Goal: Information Seeking & Learning: Learn about a topic

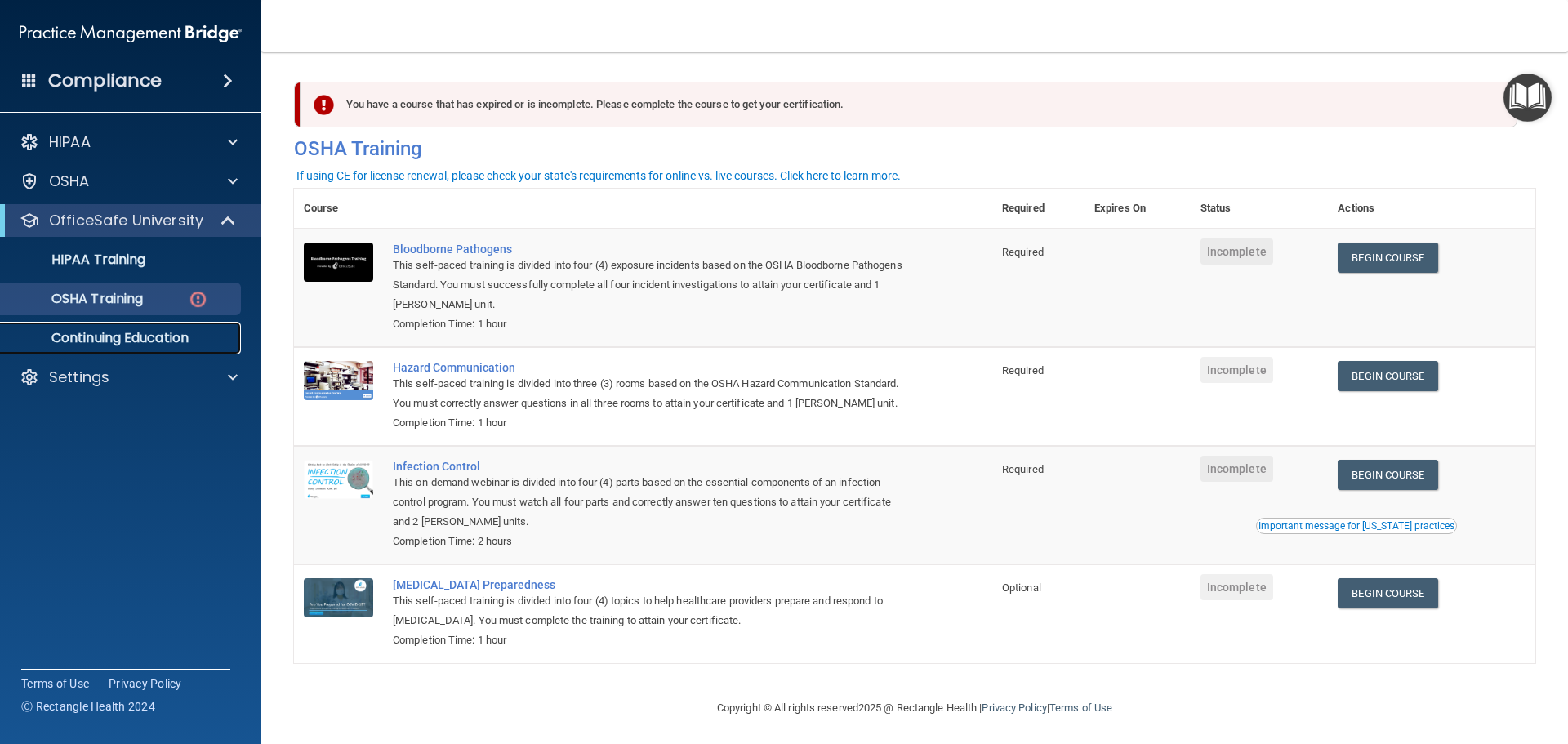
click at [154, 345] on p "Continuing Education" at bounding box center [122, 338] width 223 height 17
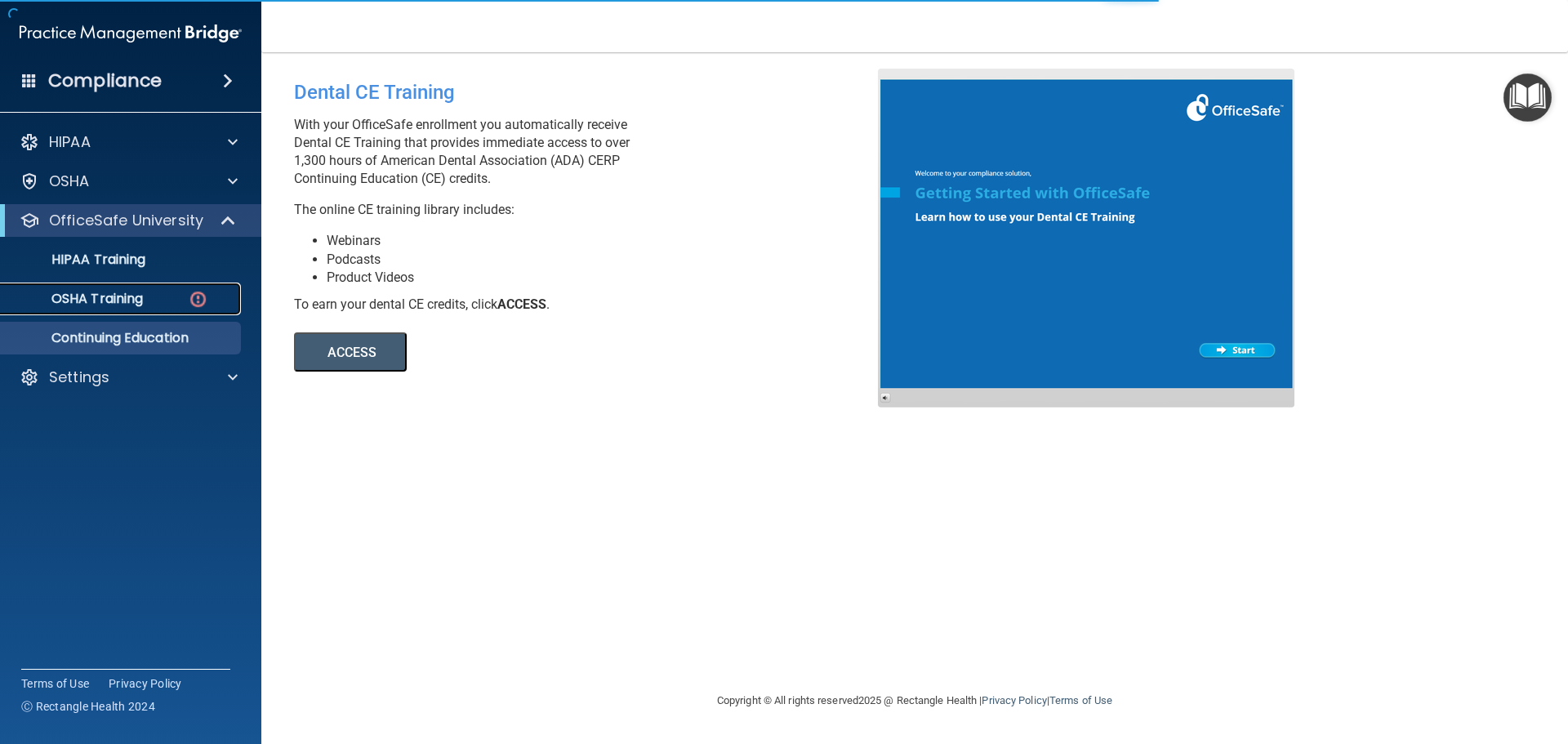
click at [118, 300] on p "OSHA Training" at bounding box center [76, 299] width 132 height 17
click at [75, 298] on p "OSHA Training" at bounding box center [76, 299] width 132 height 17
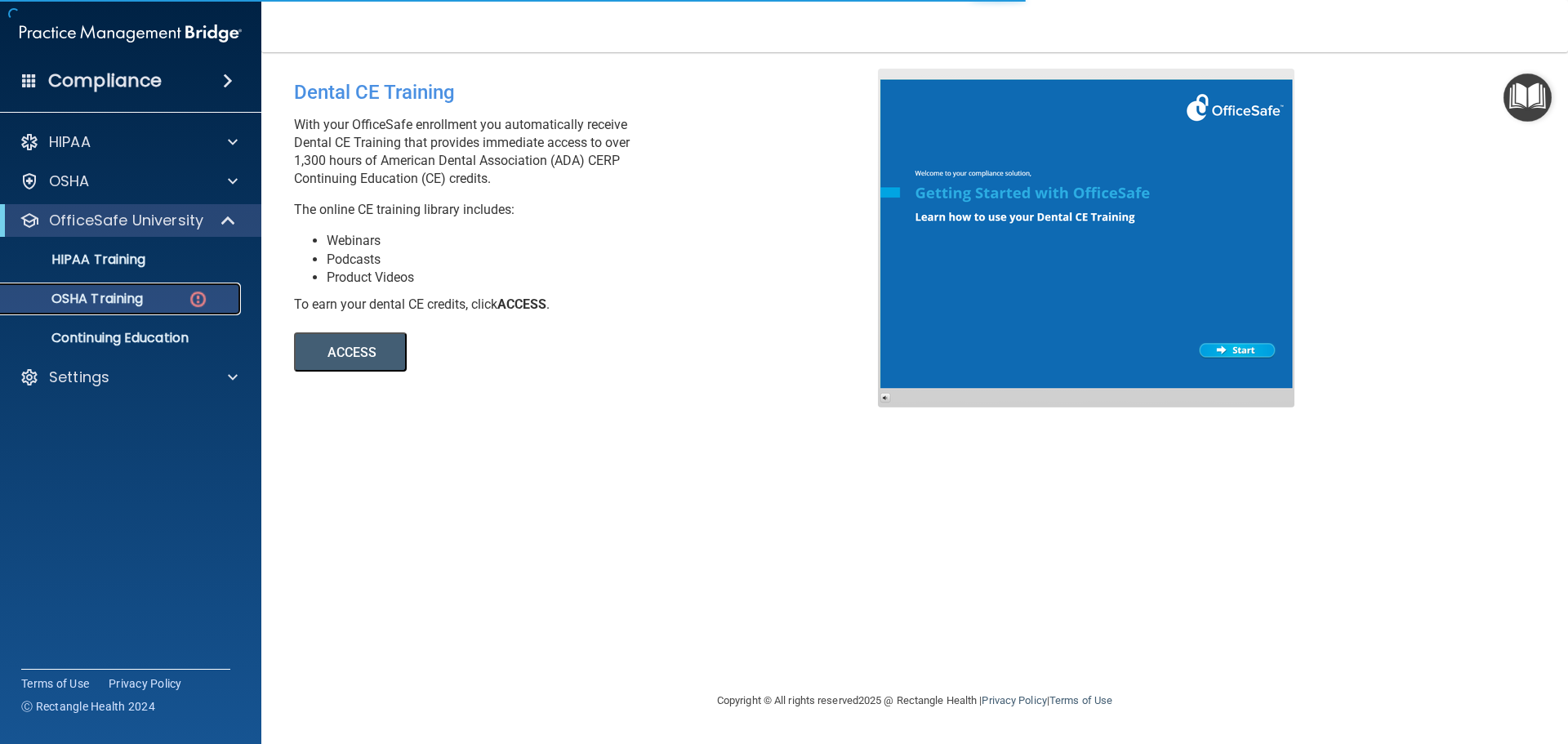
click at [85, 296] on p "OSHA Training" at bounding box center [76, 299] width 132 height 17
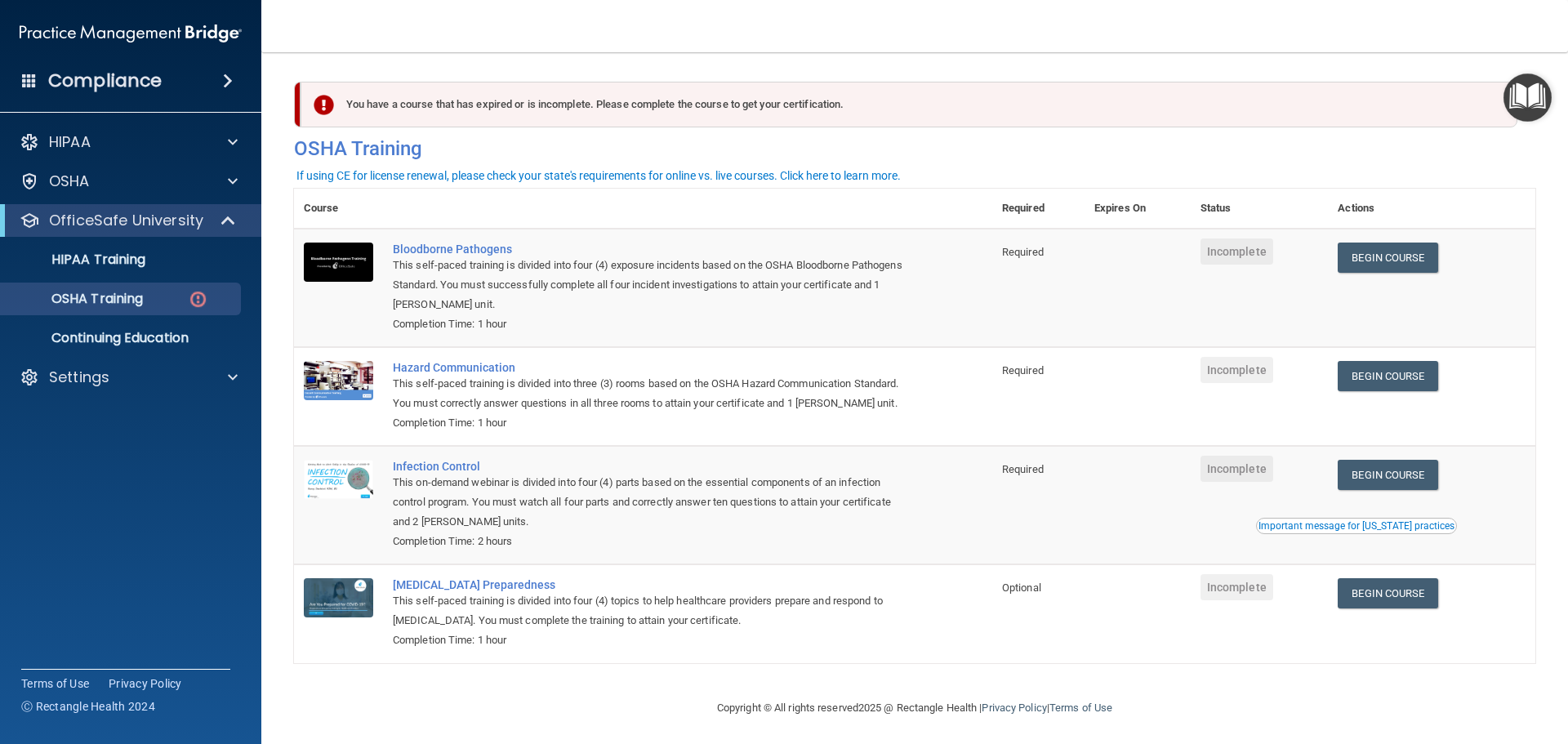
click at [1526, 106] on img "Open Resource Center" at bounding box center [1527, 98] width 48 height 48
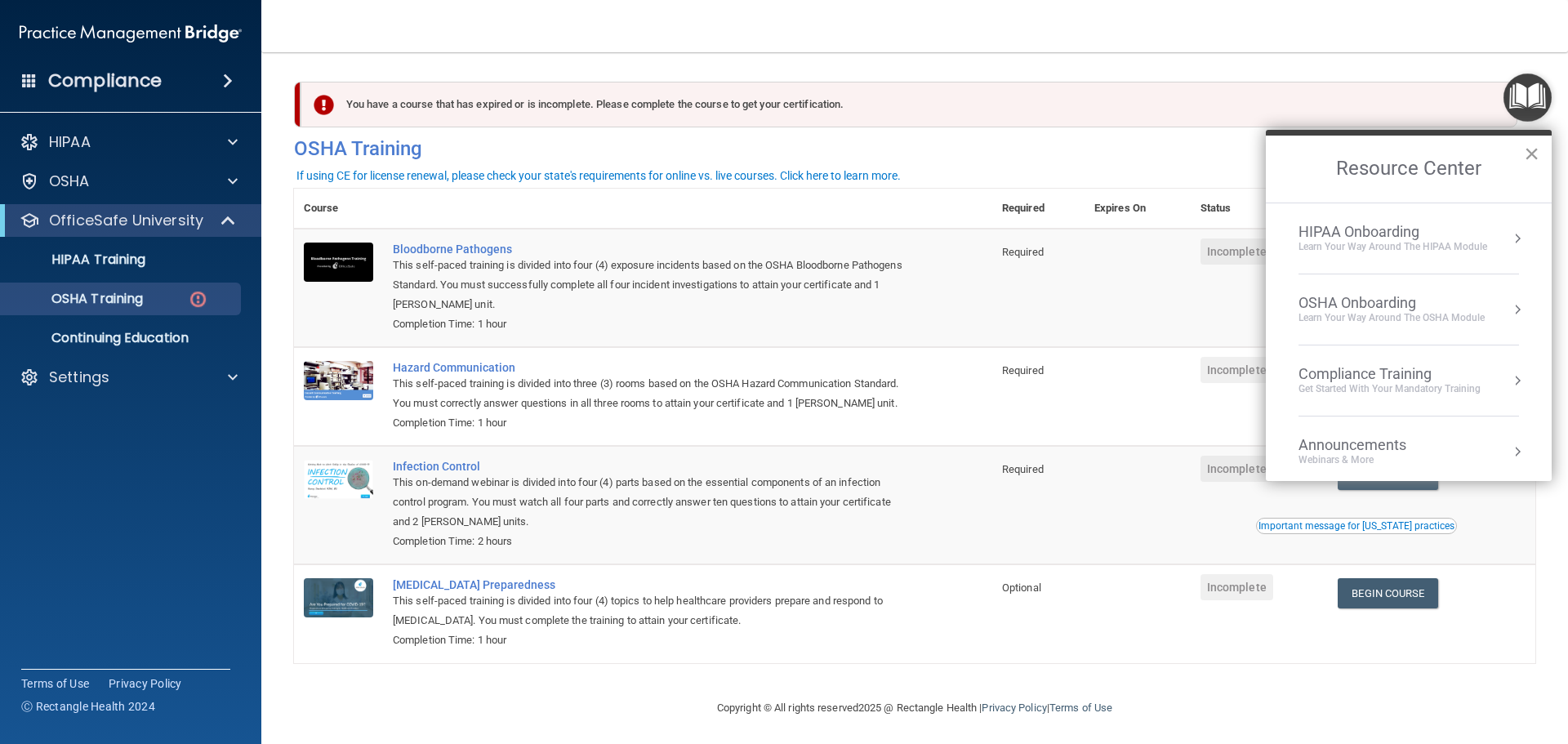
click at [1531, 148] on button "×" at bounding box center [1531, 153] width 16 height 26
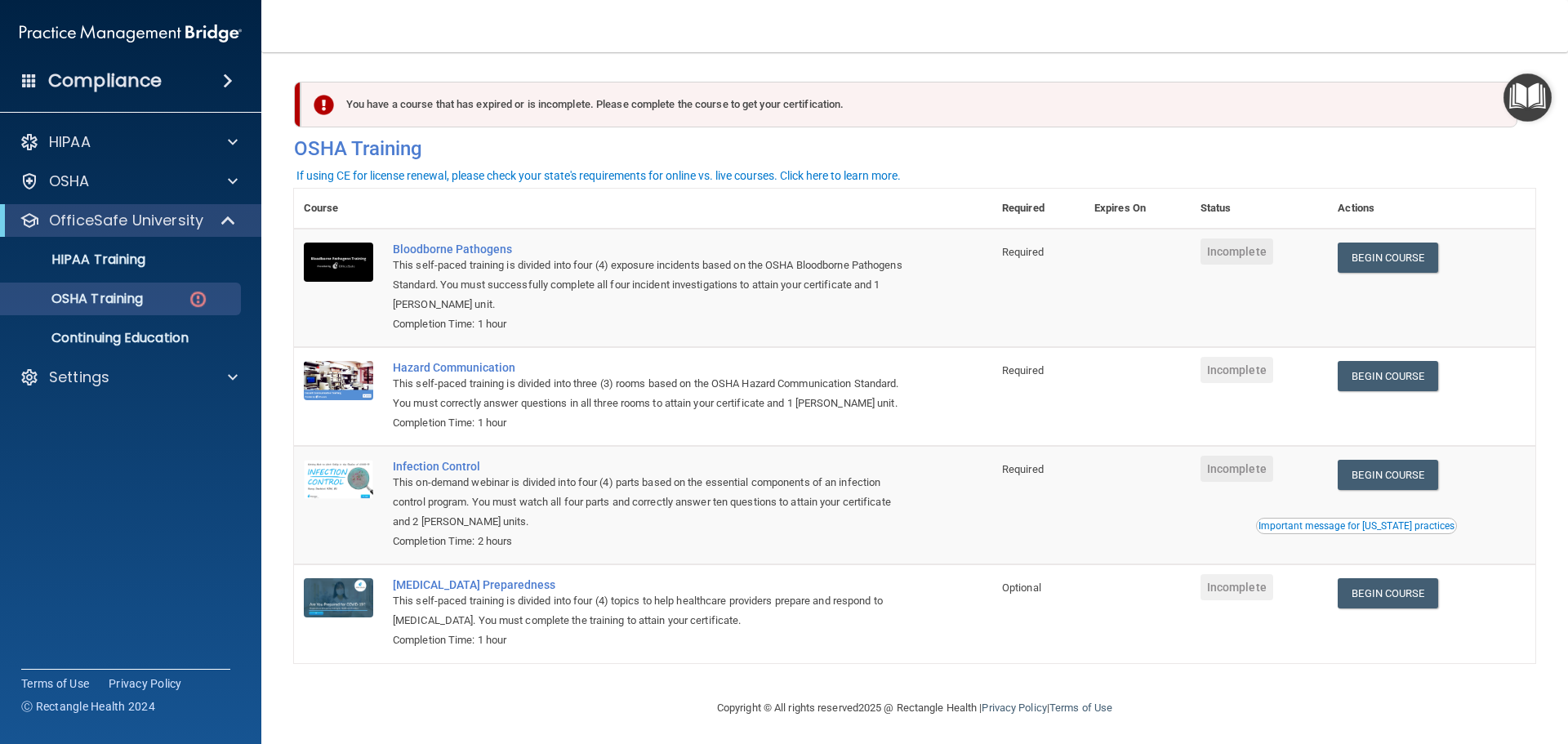
click at [321, 104] on img at bounding box center [324, 105] width 21 height 21
click at [1393, 260] on link "Begin Course" at bounding box center [1387, 257] width 100 height 30
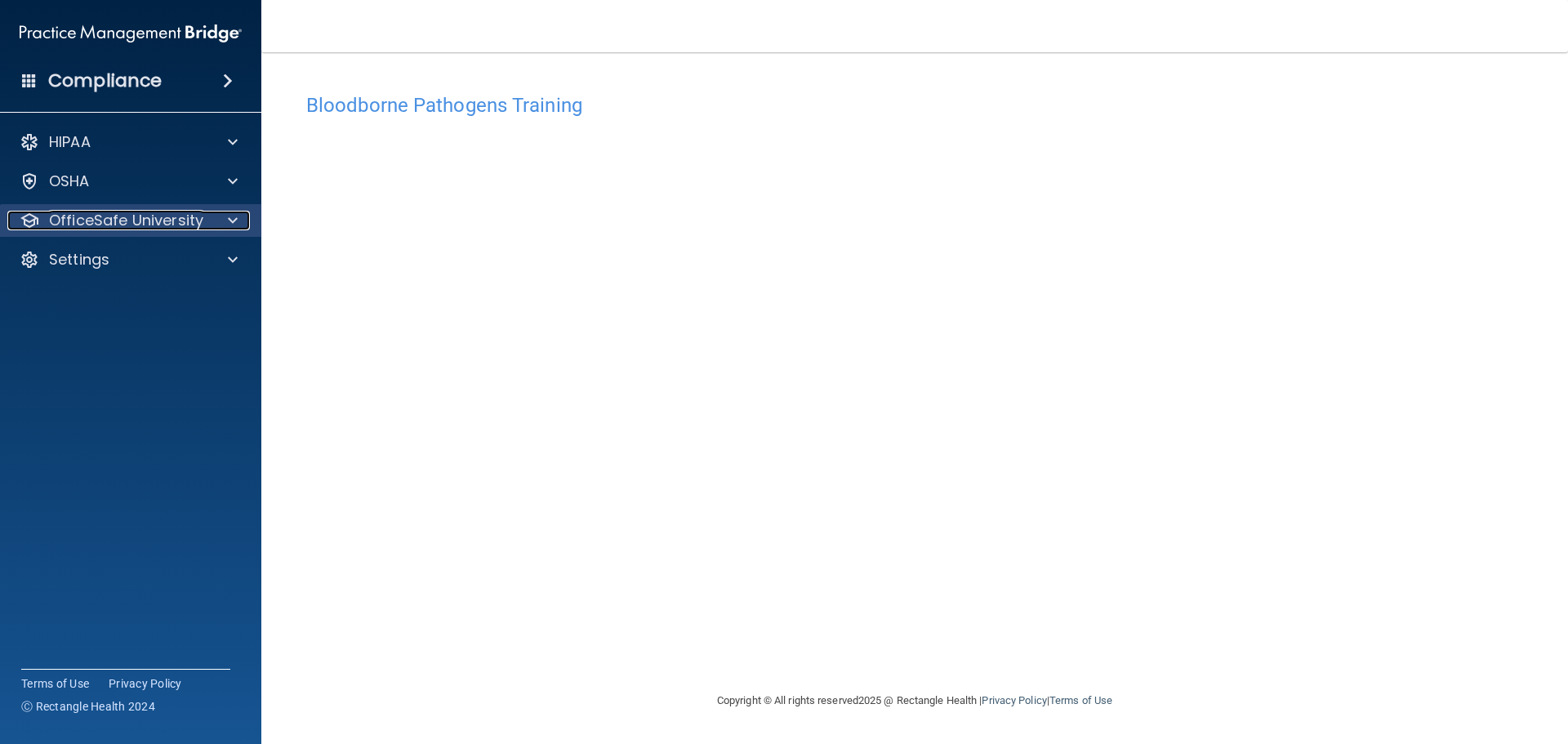
click at [223, 226] on div at bounding box center [230, 221] width 41 height 20
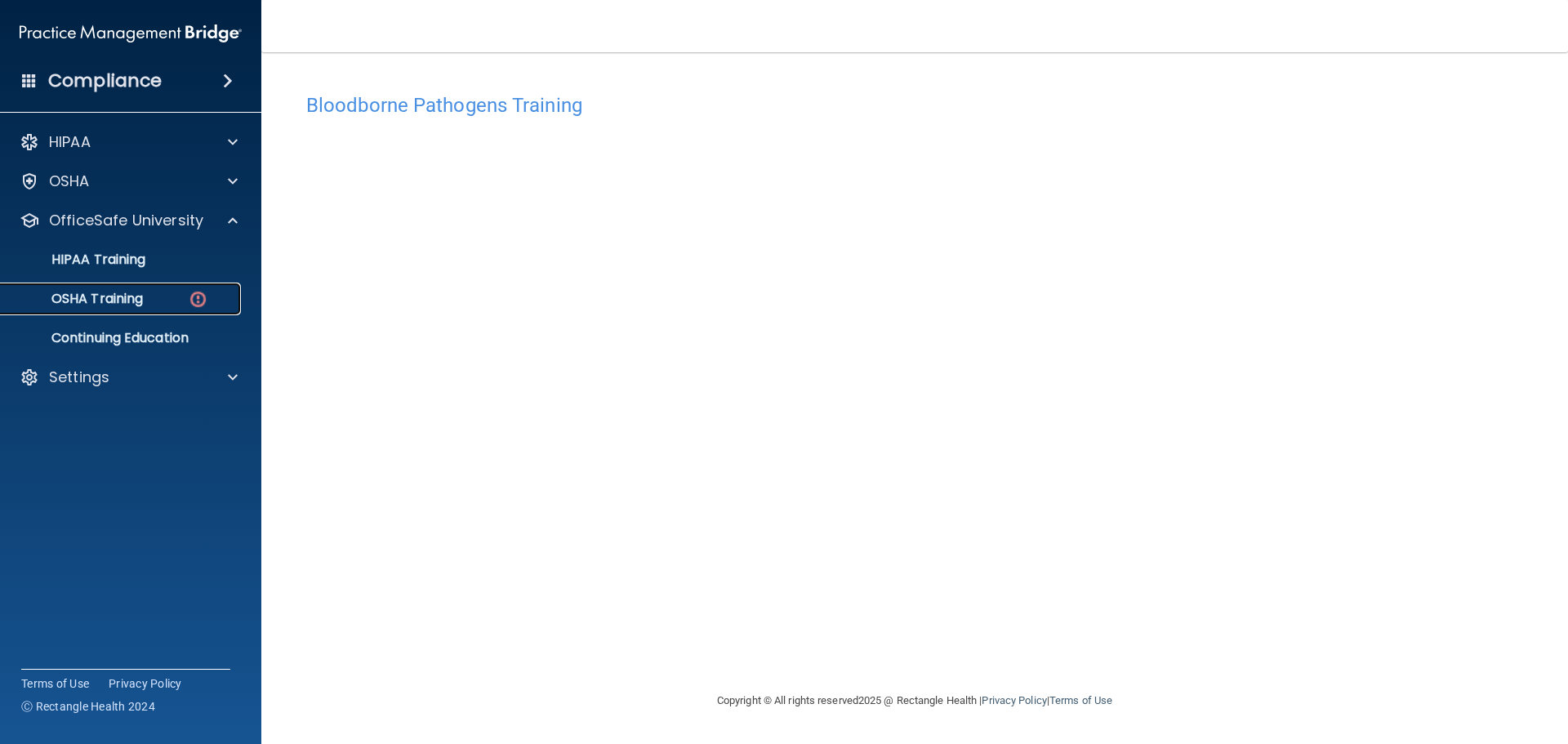
click at [133, 299] on p "OSHA Training" at bounding box center [76, 299] width 132 height 17
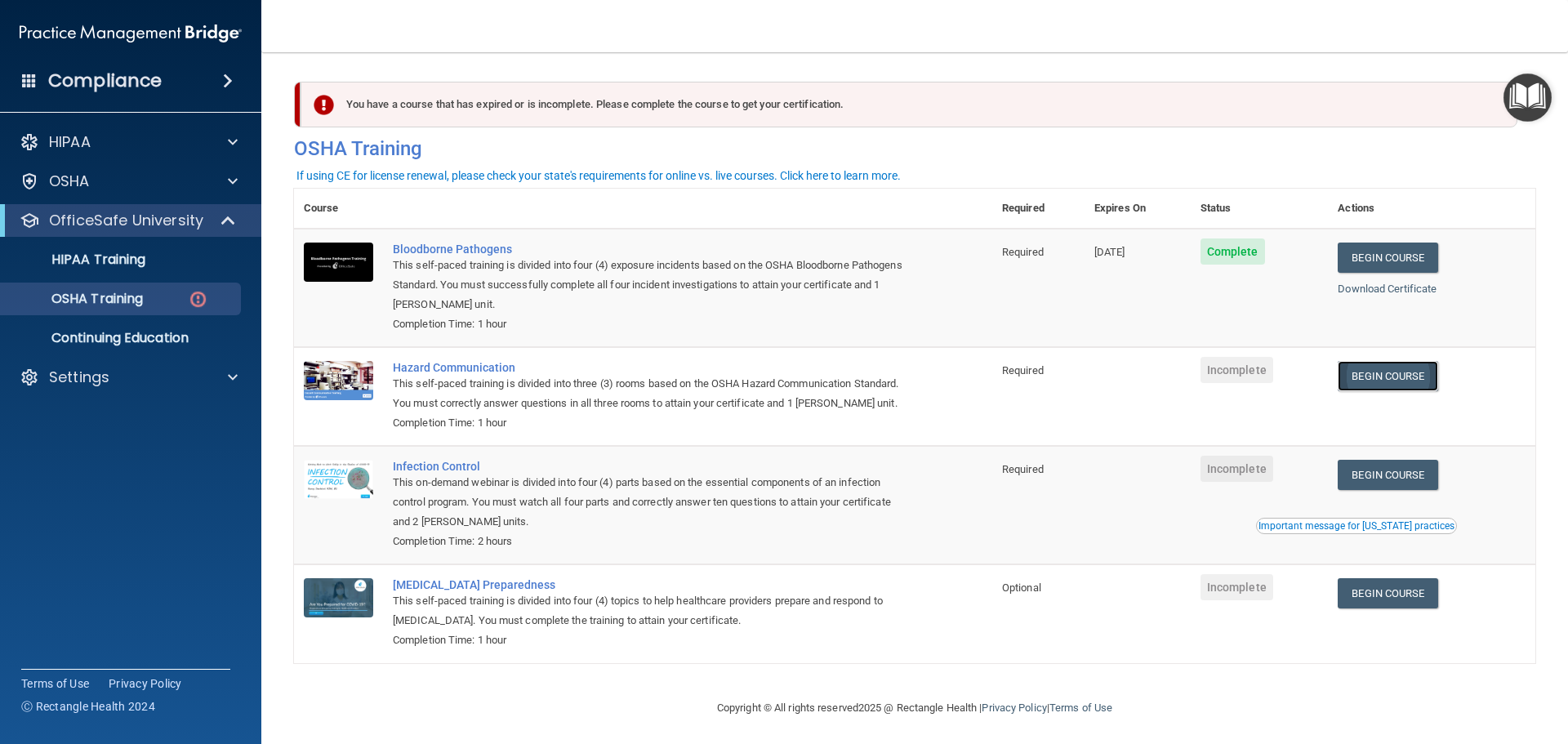
click at [1396, 375] on link "Begin Course" at bounding box center [1387, 376] width 100 height 30
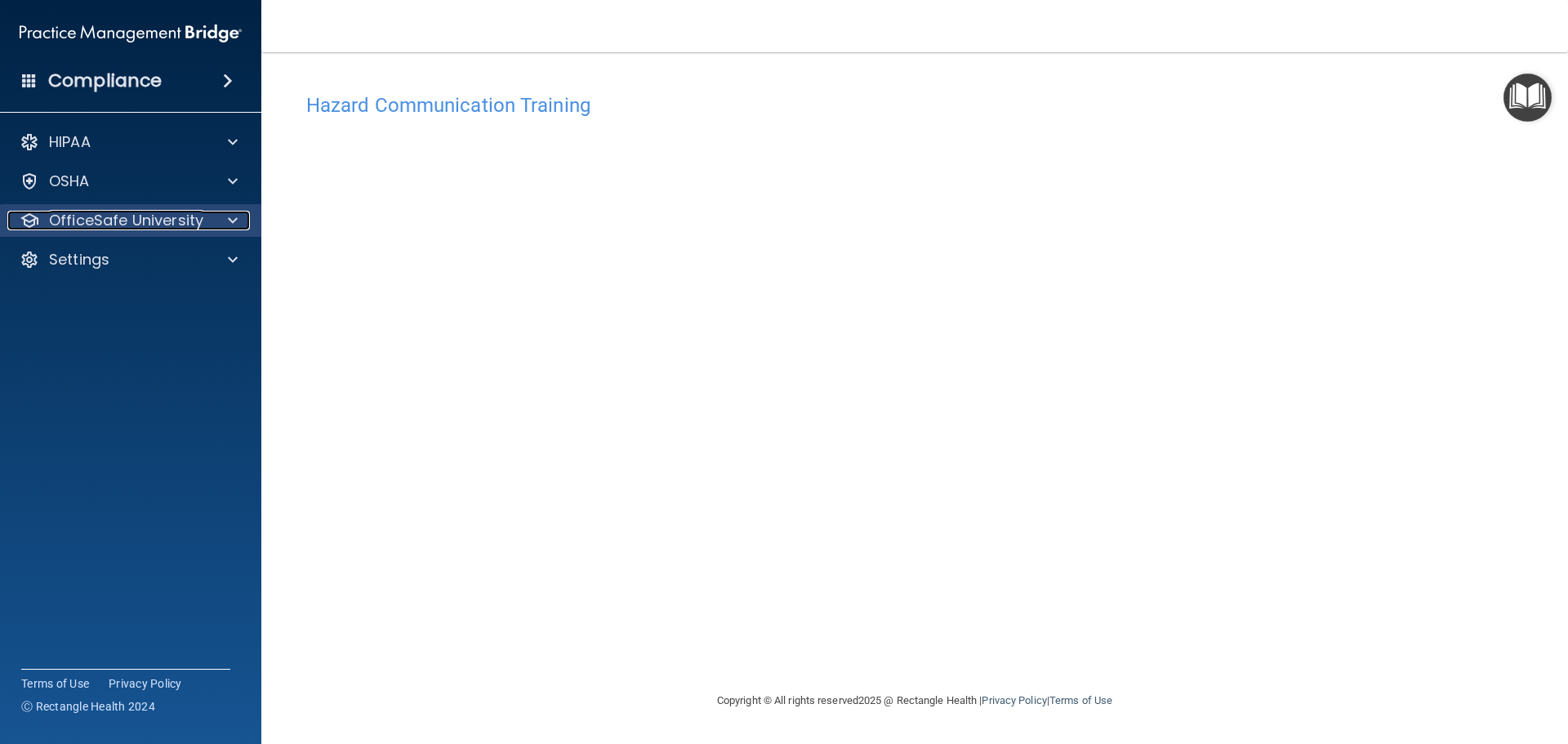
click at [189, 227] on p "OfficeSafe University" at bounding box center [126, 221] width 154 height 20
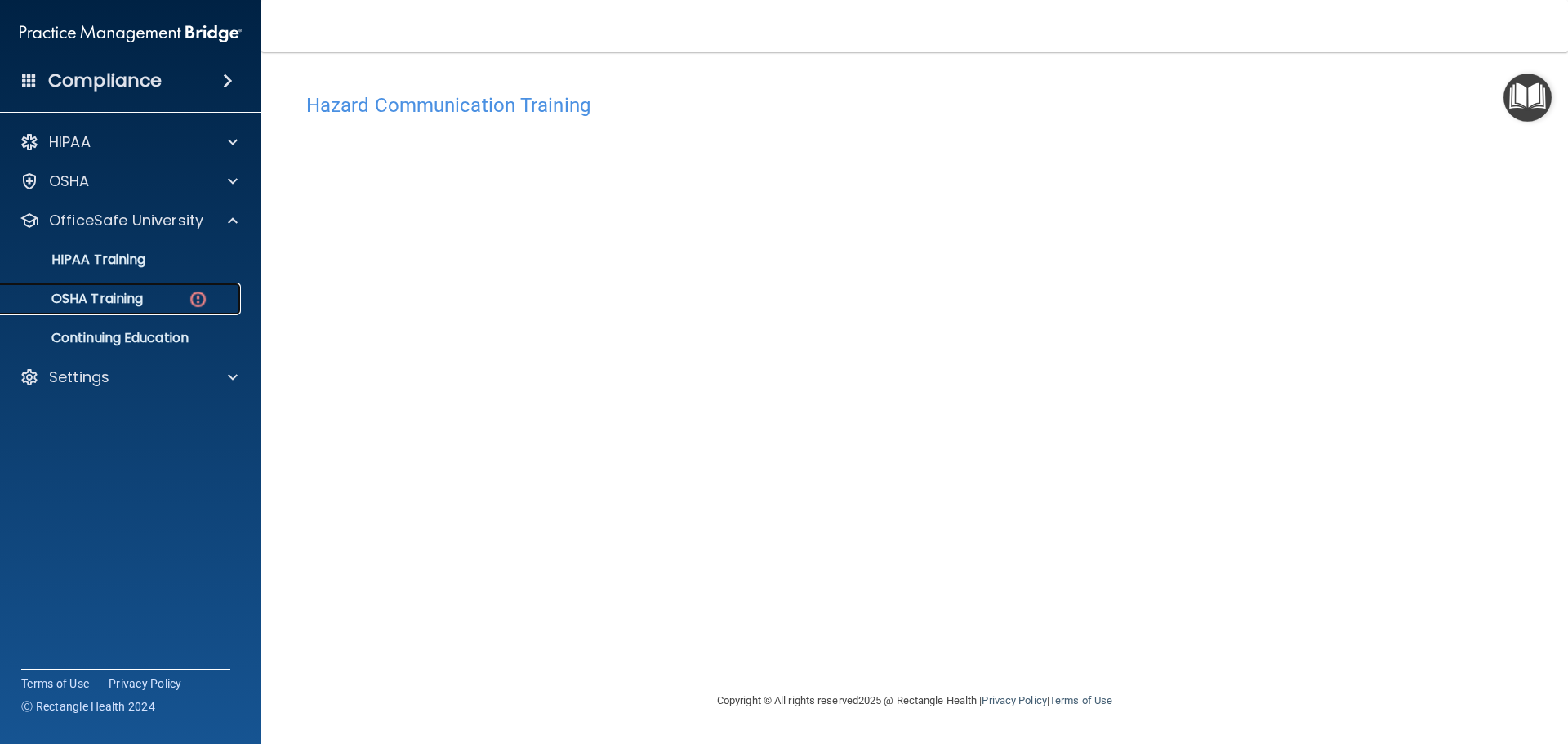
click at [132, 301] on p "OSHA Training" at bounding box center [76, 299] width 132 height 17
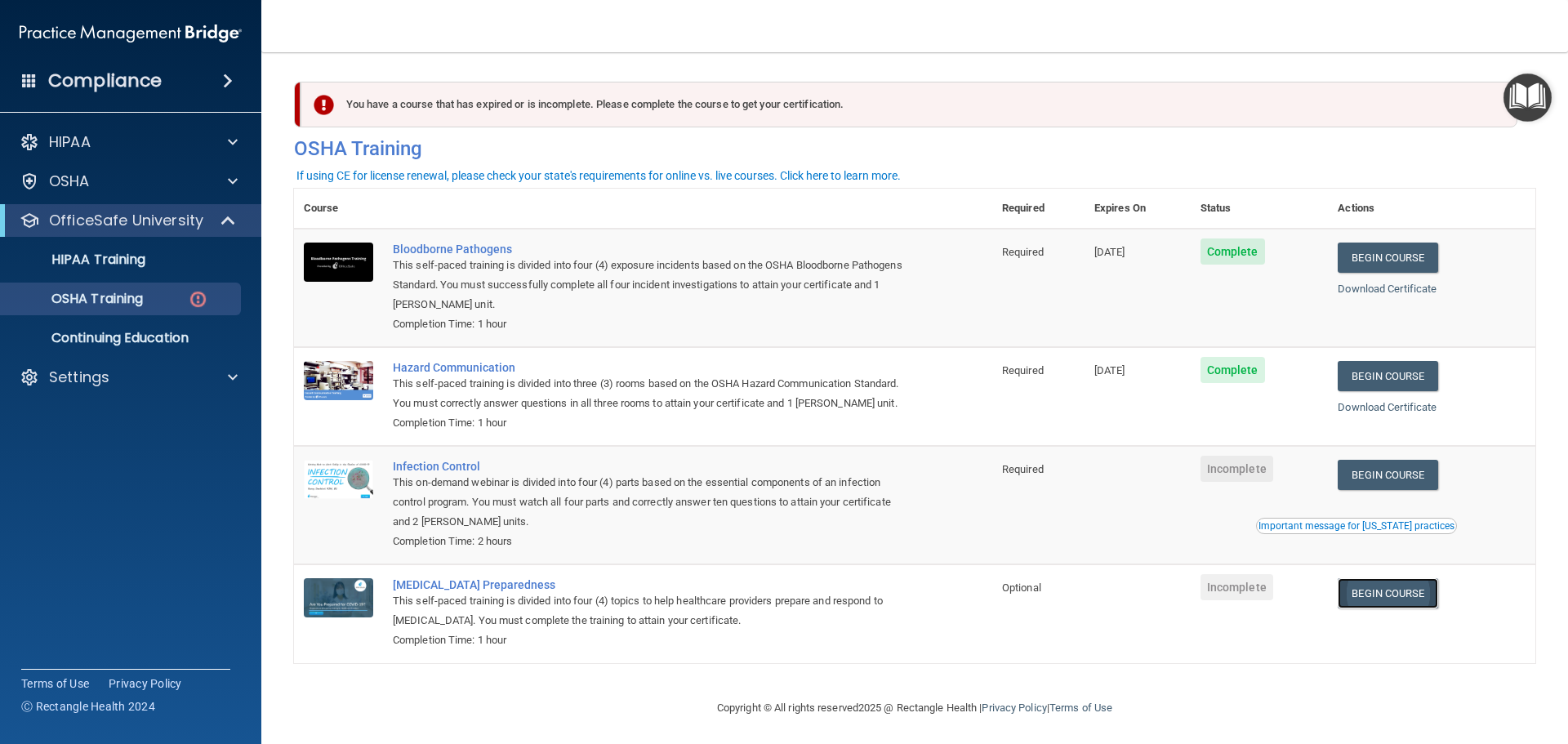
click at [1399, 608] on link "Begin Course" at bounding box center [1387, 593] width 100 height 30
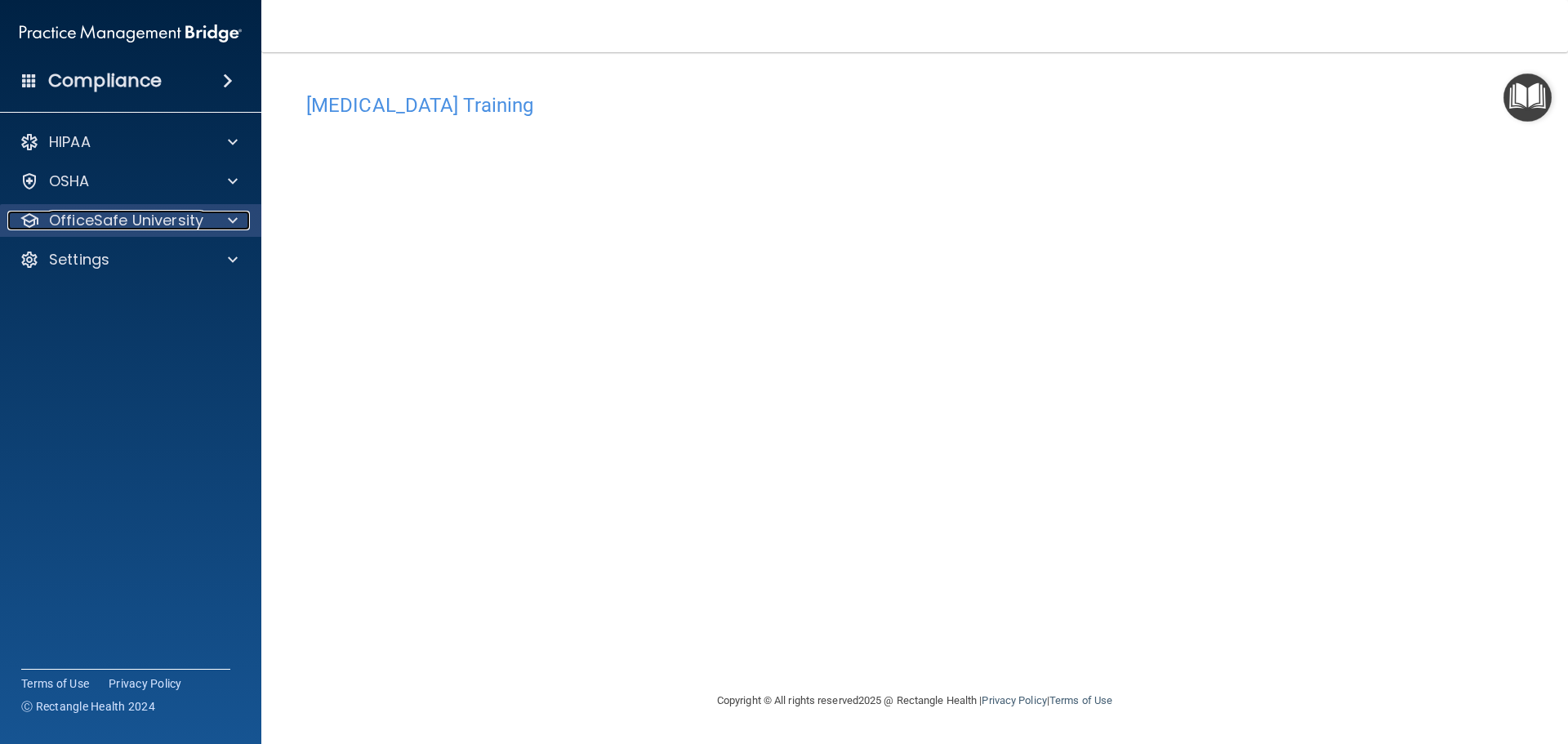
click at [64, 220] on p "OfficeSafe University" at bounding box center [126, 221] width 154 height 20
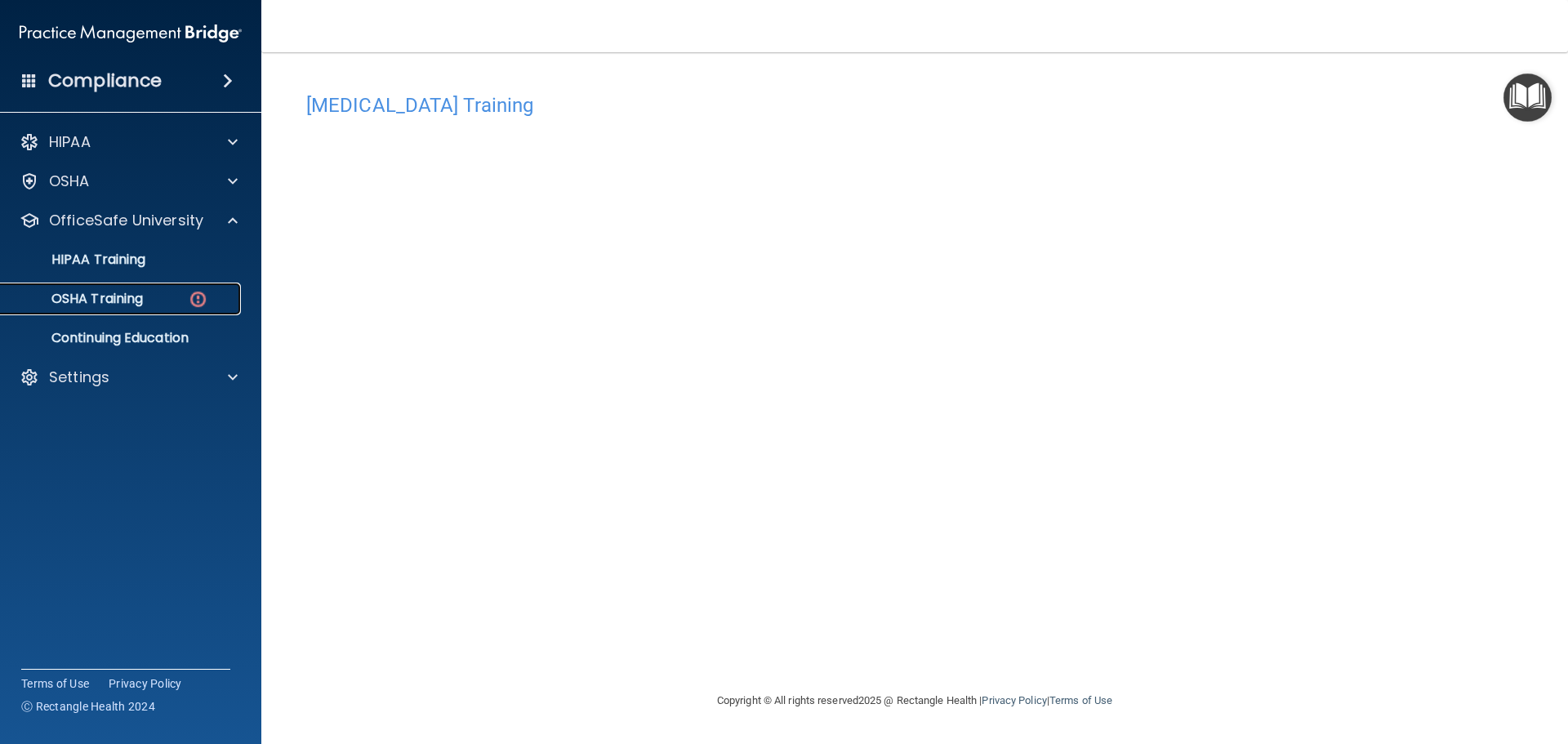
click at [102, 294] on p "OSHA Training" at bounding box center [76, 299] width 132 height 17
